Goal: Information Seeking & Learning: Learn about a topic

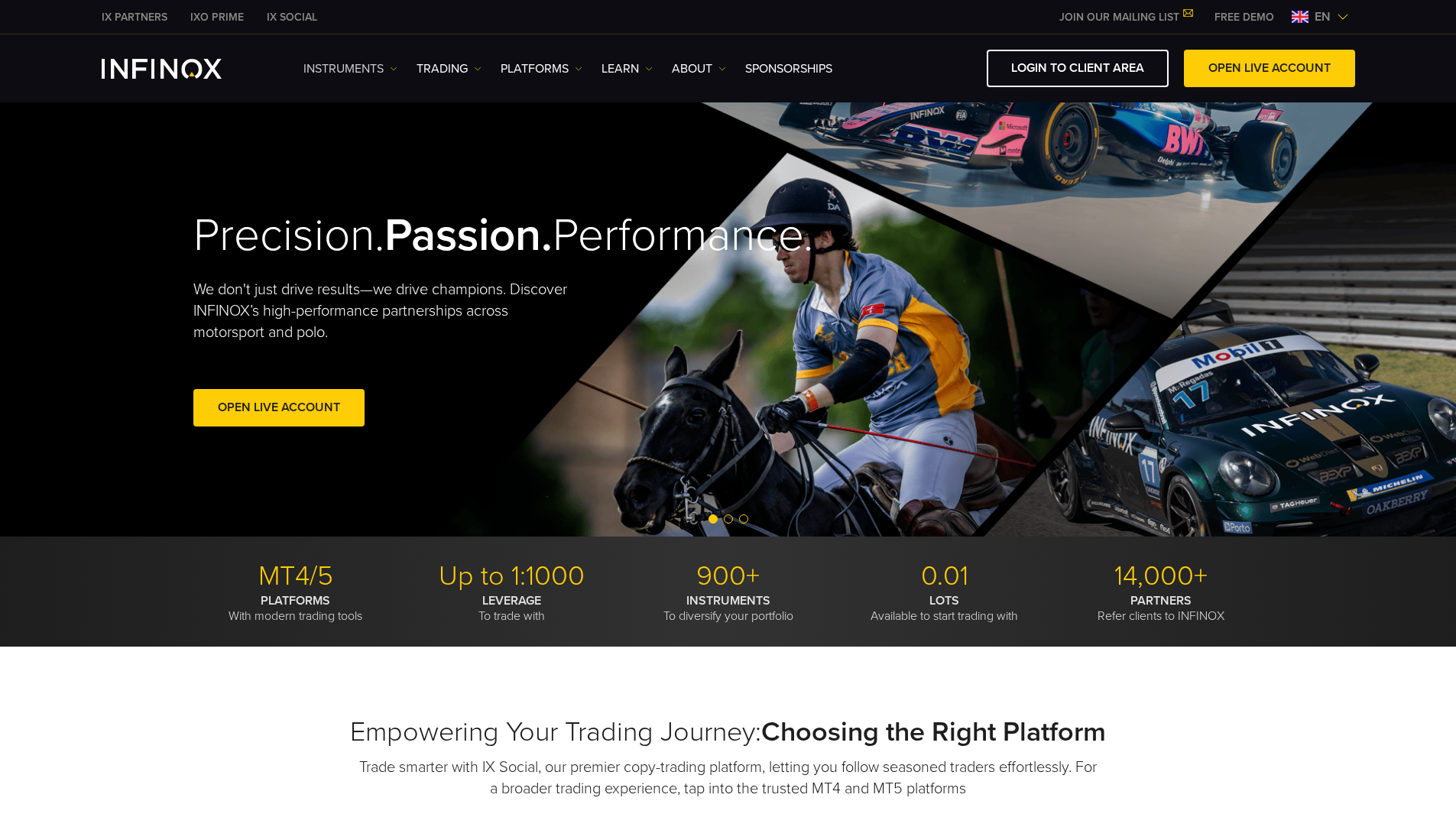
click at [366, 68] on link "Instruments" at bounding box center [350, 69] width 94 height 18
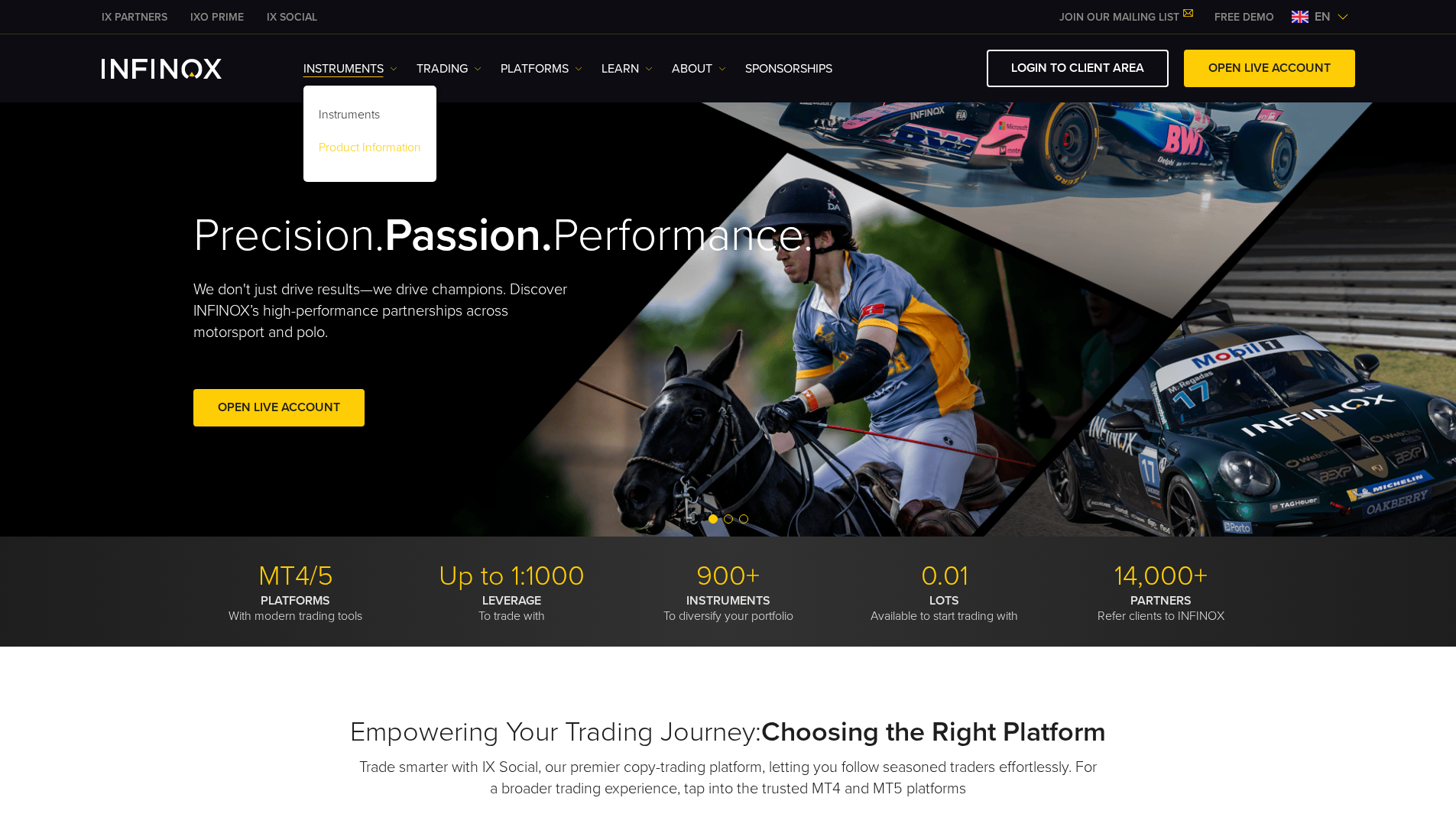
click at [377, 136] on link "Product Information" at bounding box center [370, 150] width 133 height 33
click at [403, 145] on link "Product Information" at bounding box center [370, 150] width 133 height 33
click at [407, 153] on link "Product Information" at bounding box center [370, 150] width 133 height 33
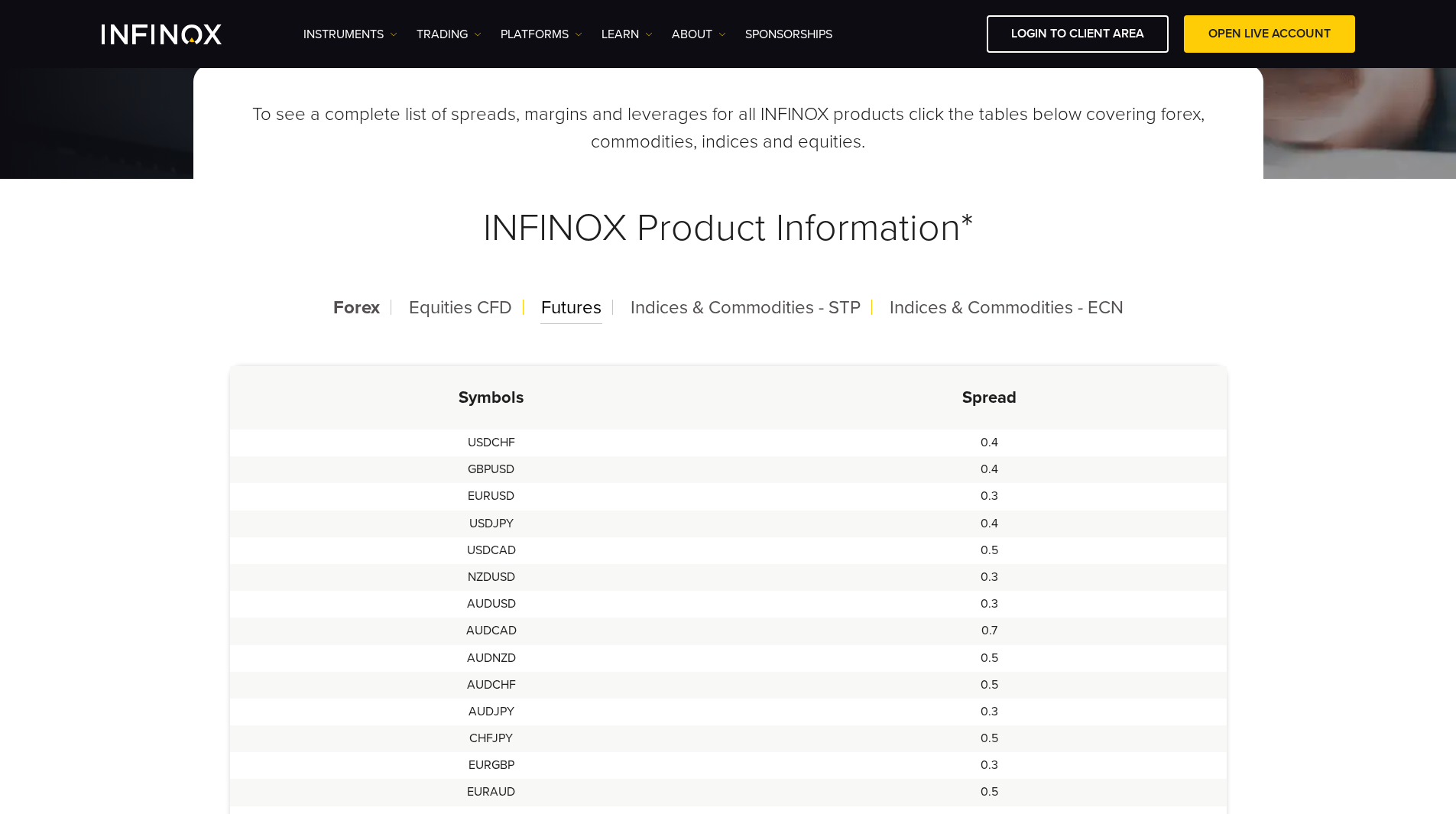
click at [568, 300] on span "Futures" at bounding box center [572, 307] width 60 height 22
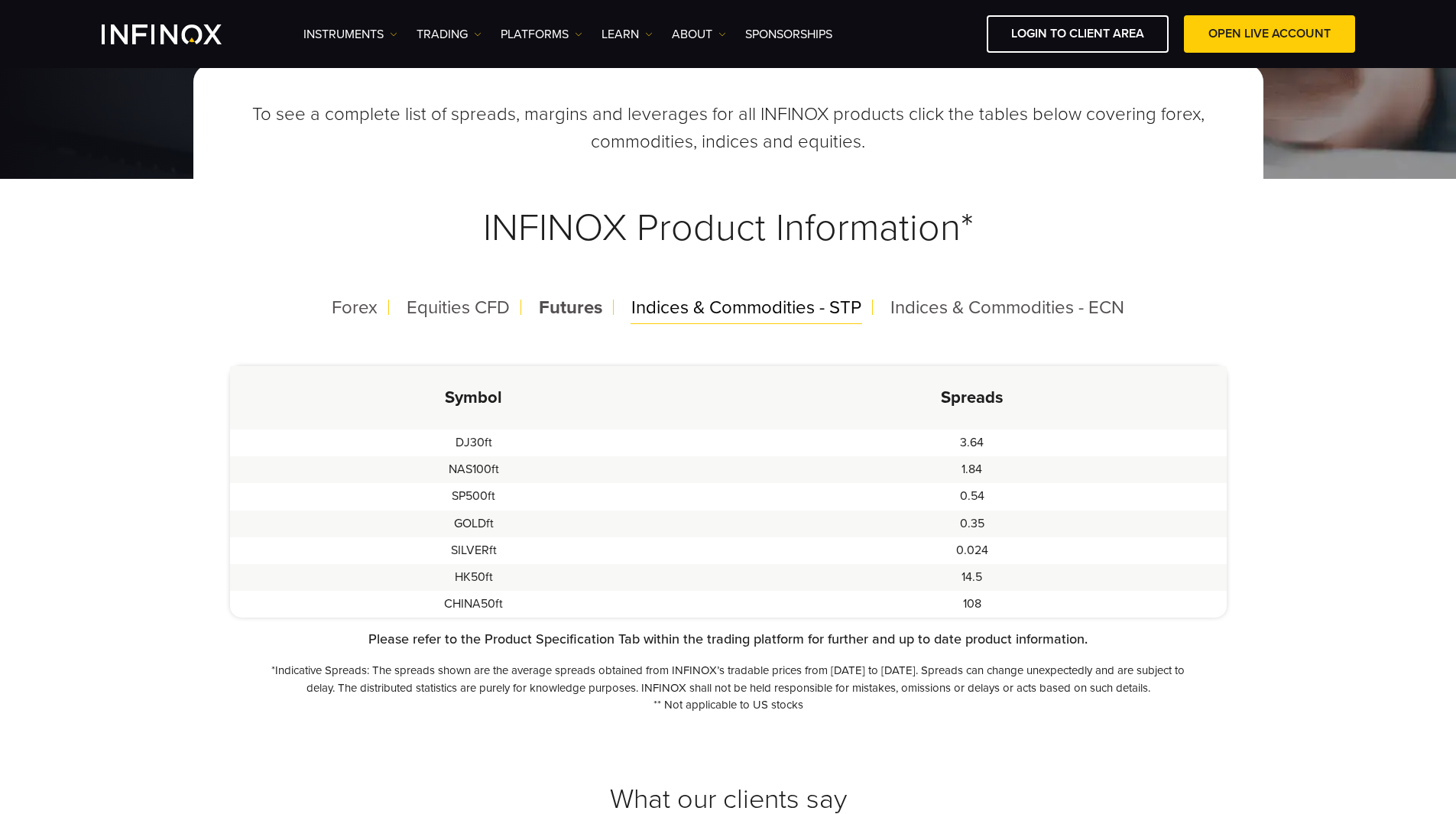
click at [711, 317] on span "Indices & Commodities - STP" at bounding box center [746, 307] width 230 height 22
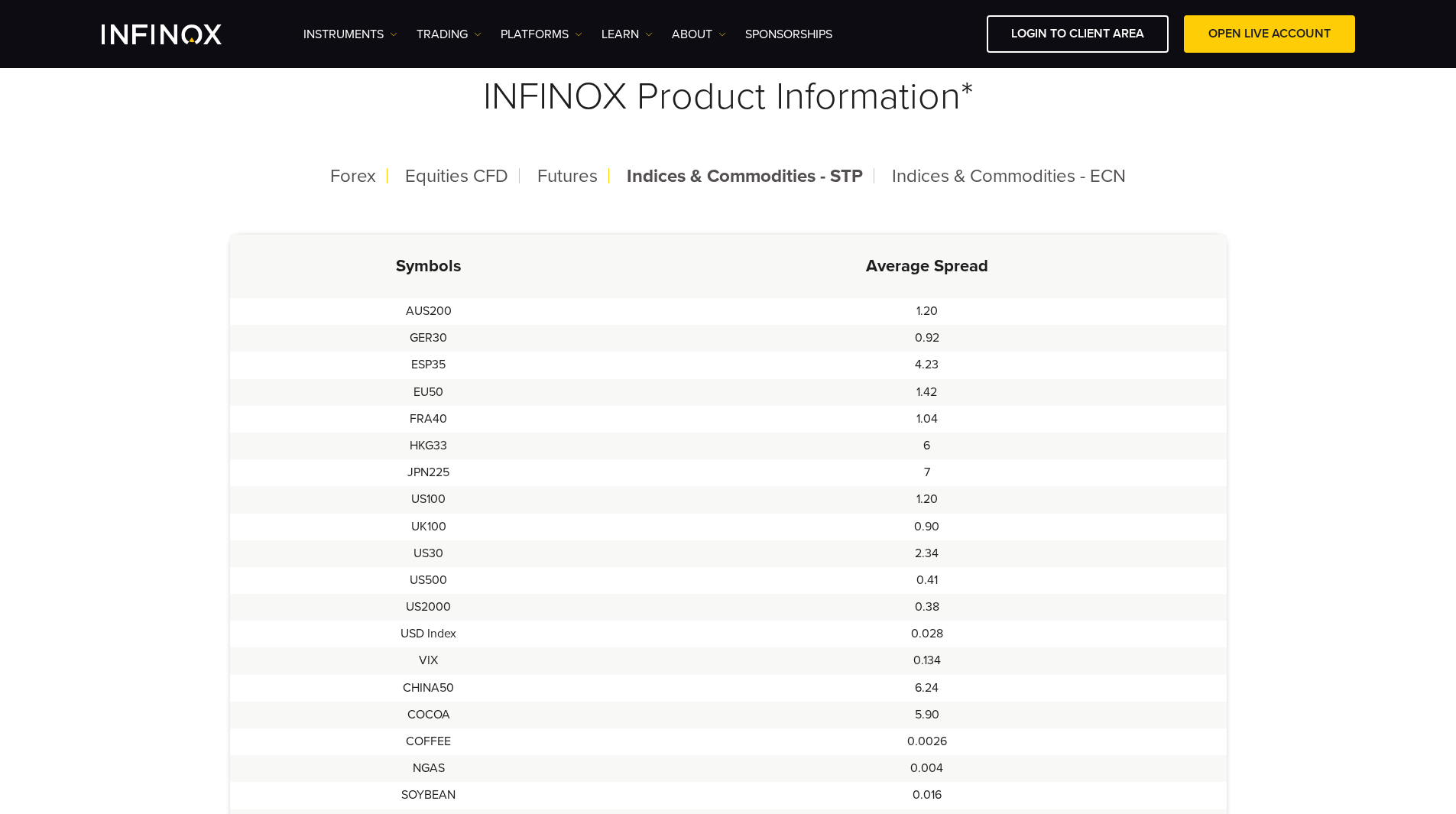
scroll to position [382, 0]
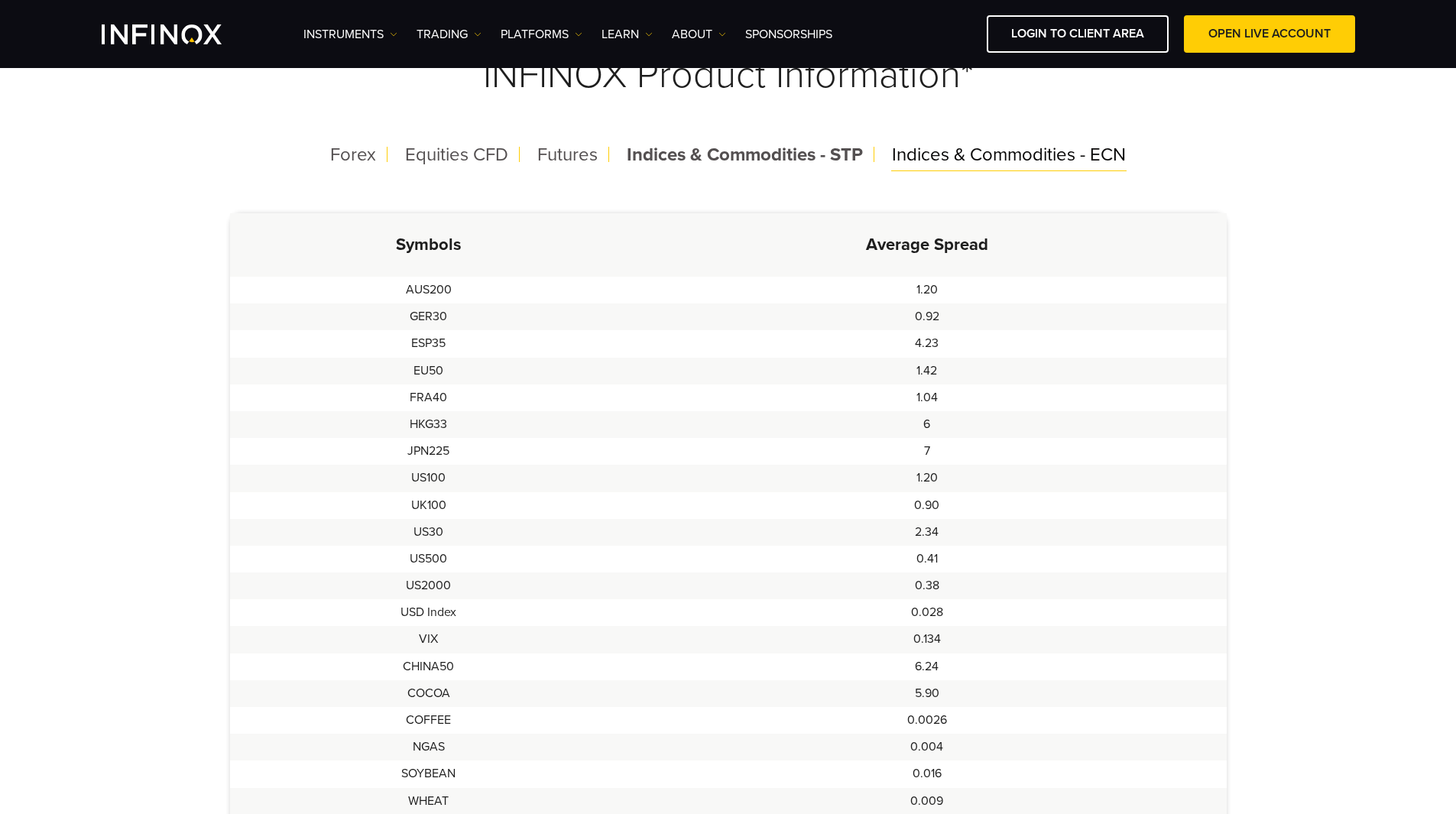
click at [1027, 155] on span "Indices & Commodities - ECN" at bounding box center [1009, 154] width 234 height 22
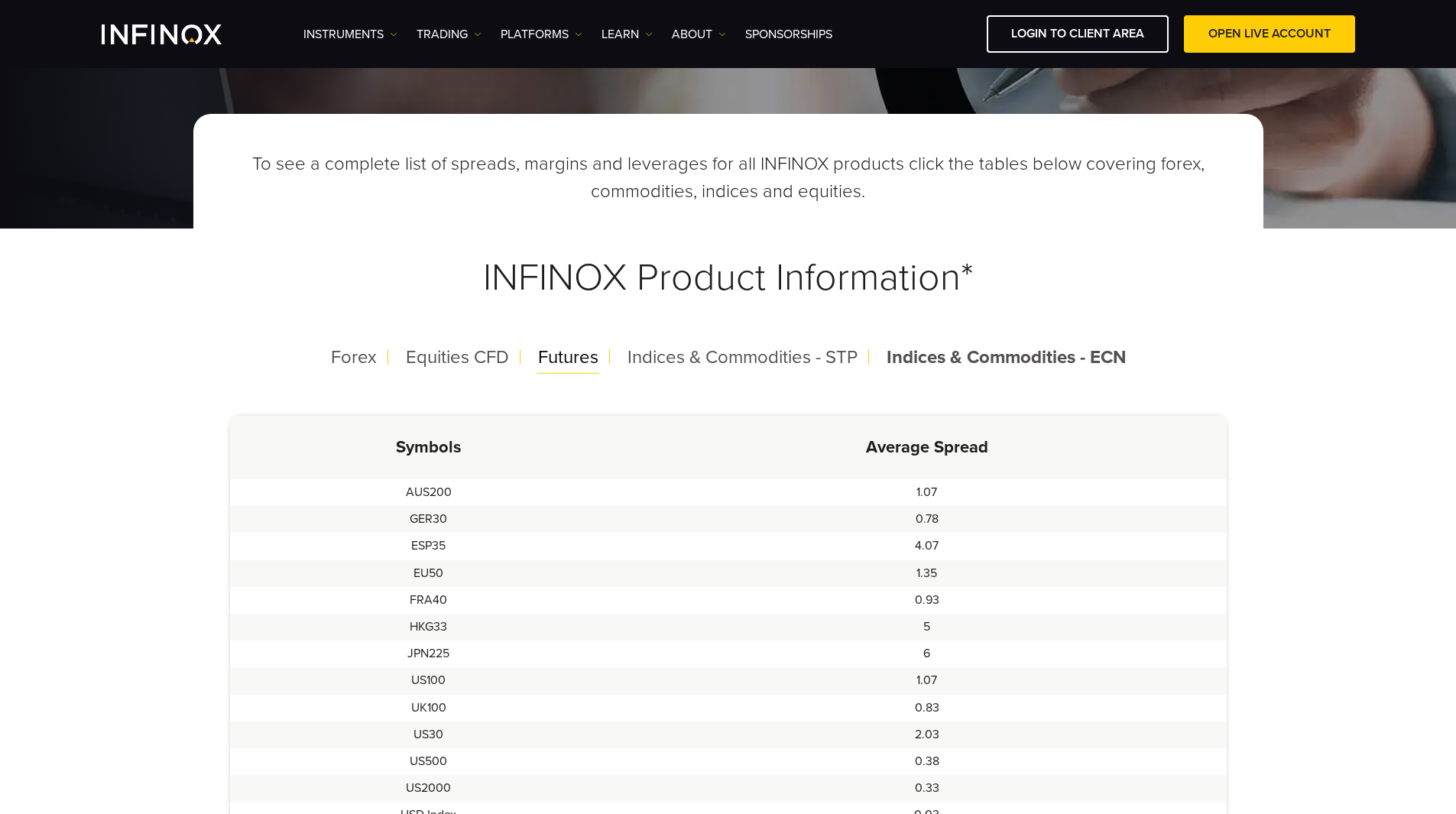
scroll to position [153, 0]
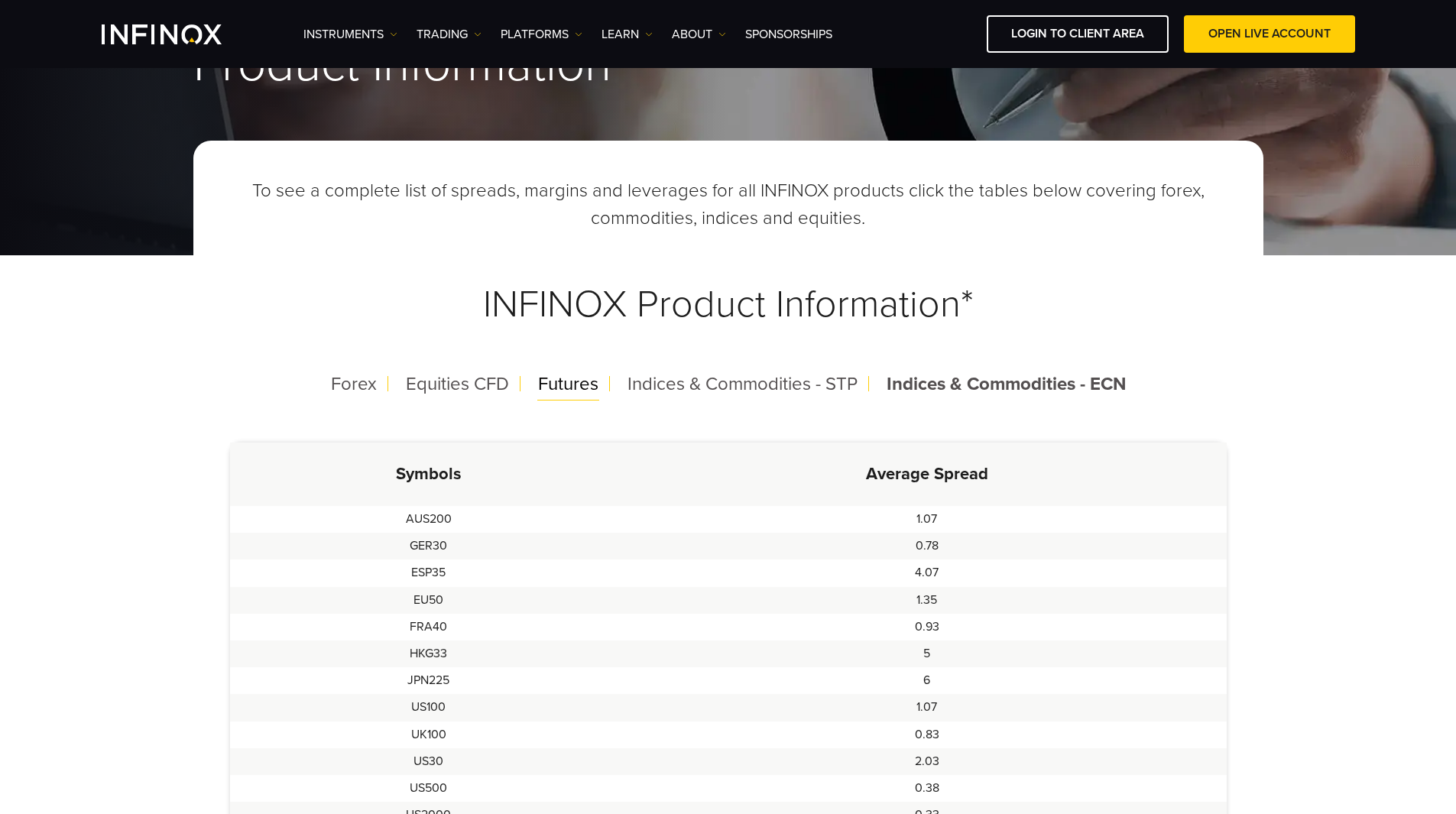
click at [580, 392] on span "Futures" at bounding box center [568, 384] width 60 height 22
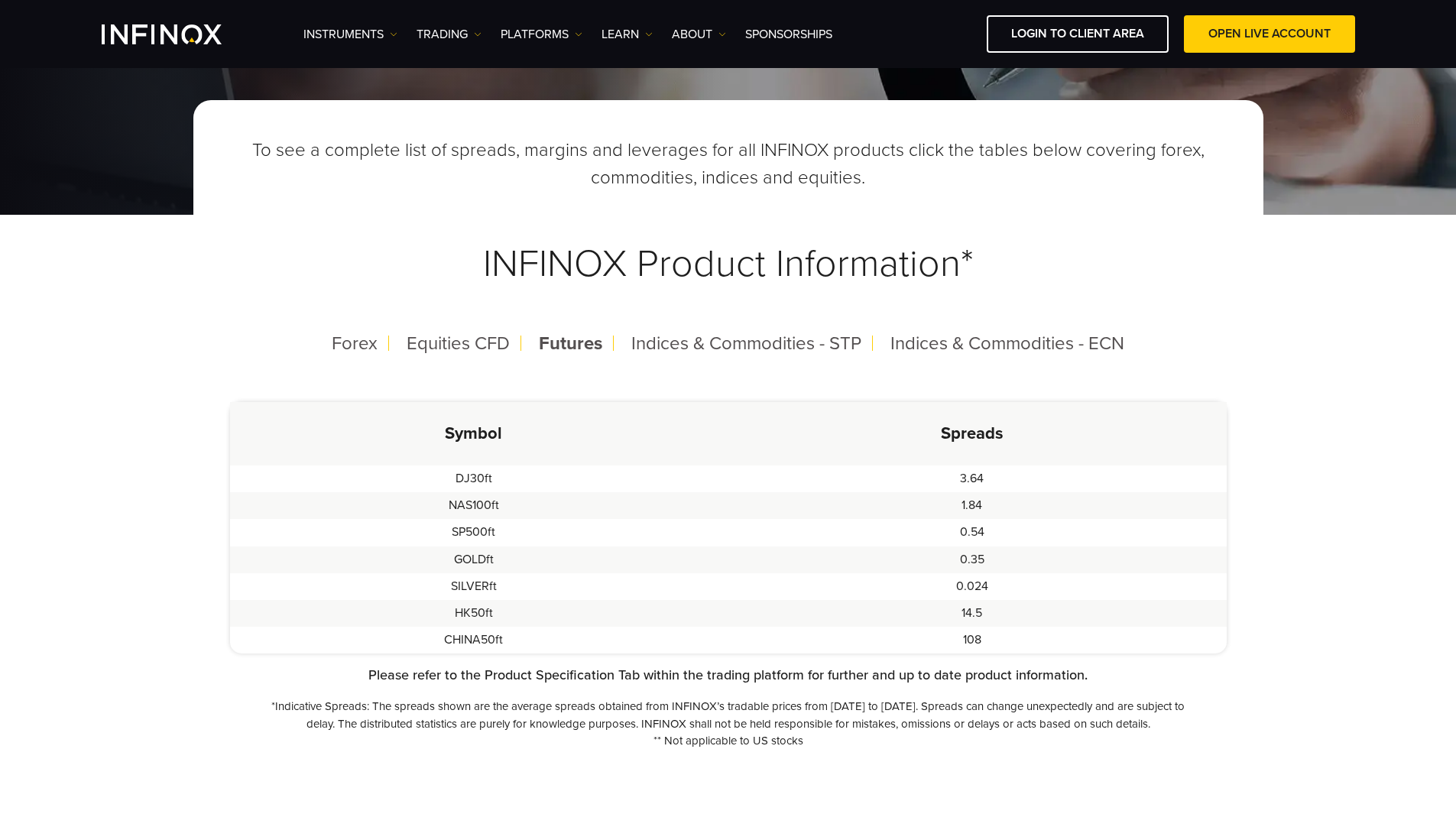
scroll to position [229, 0]
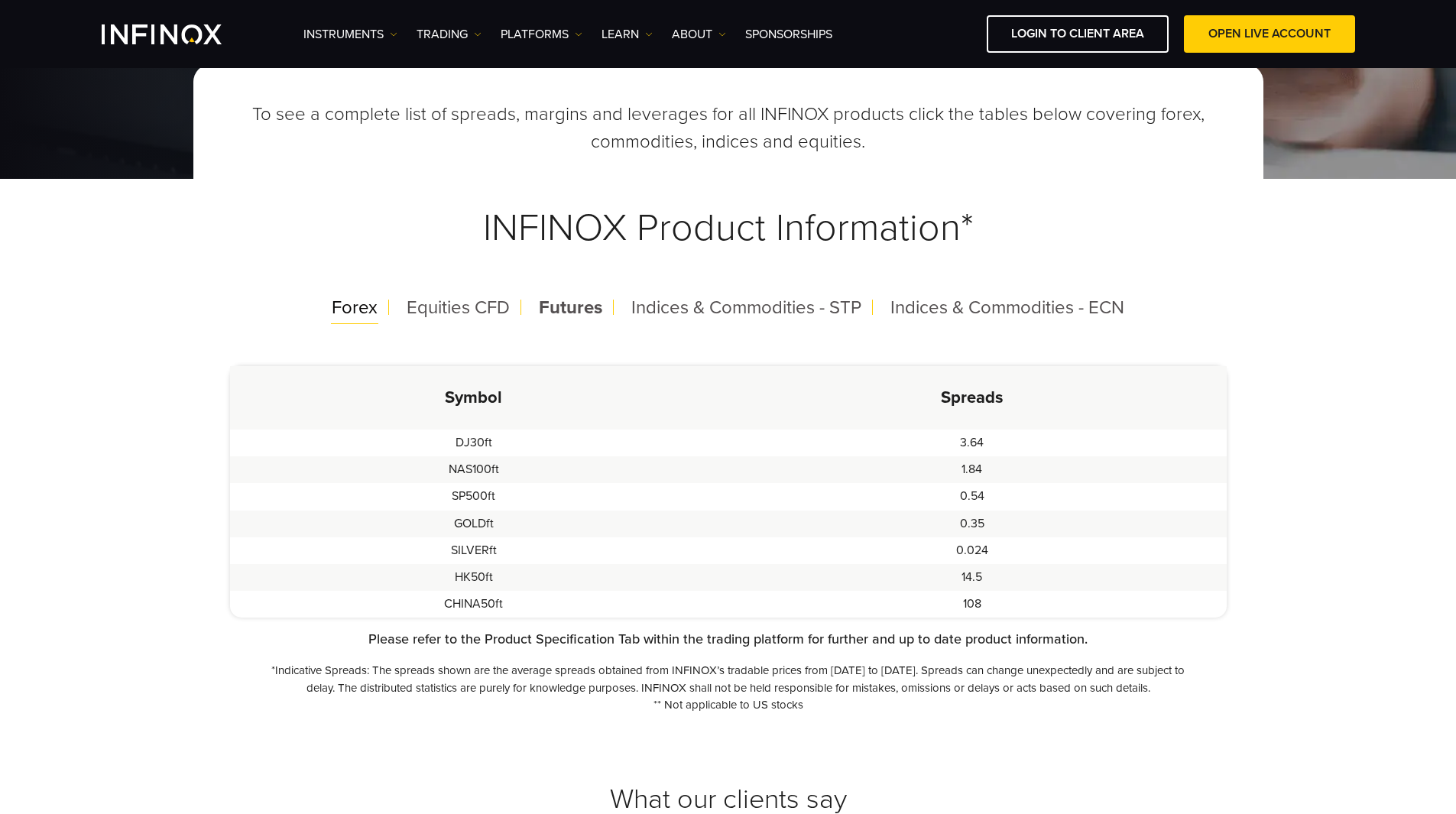
click at [332, 304] on span "Forex" at bounding box center [354, 307] width 46 height 22
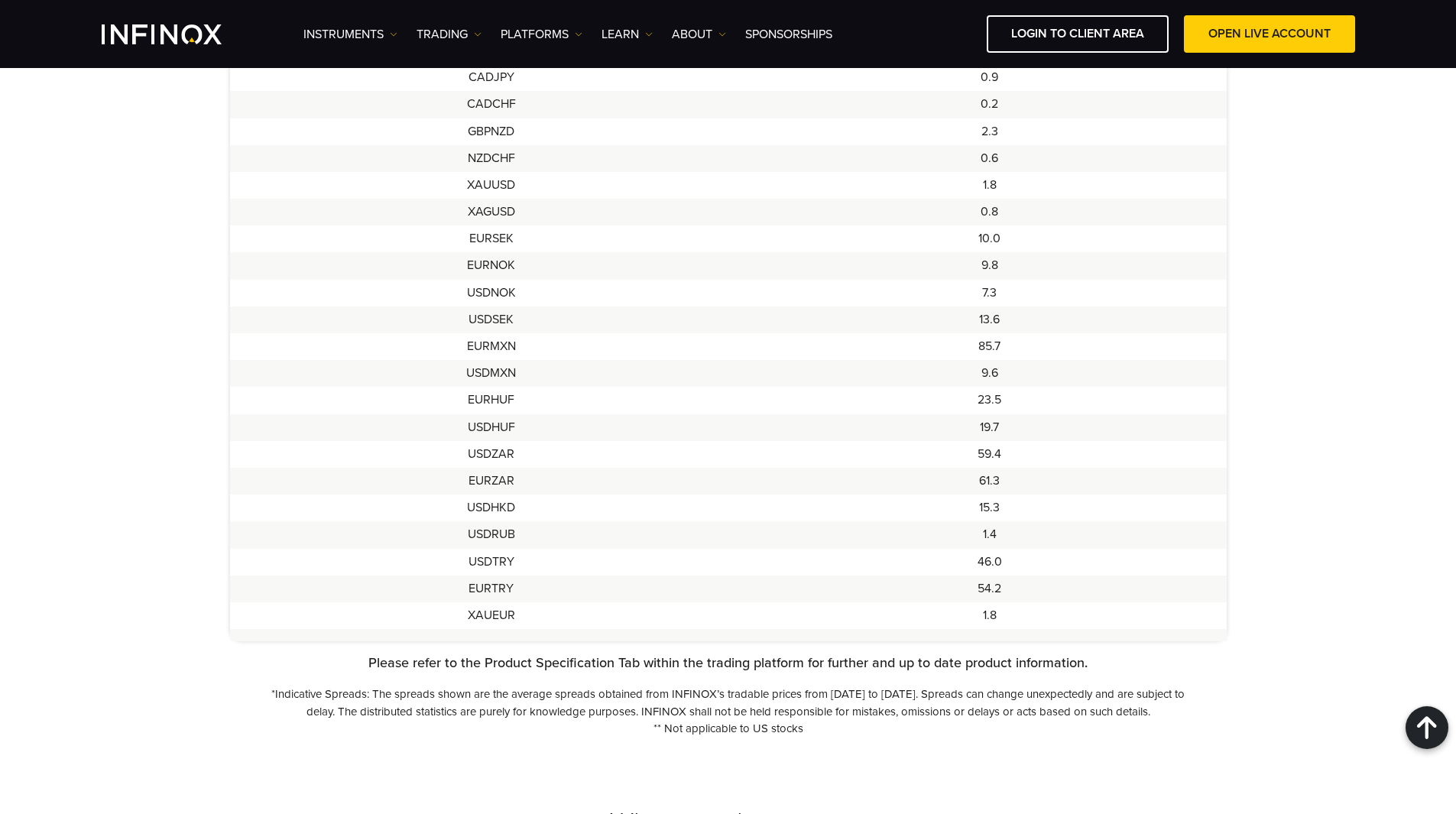
scroll to position [994, 0]
